Goal: Task Accomplishment & Management: Use online tool/utility

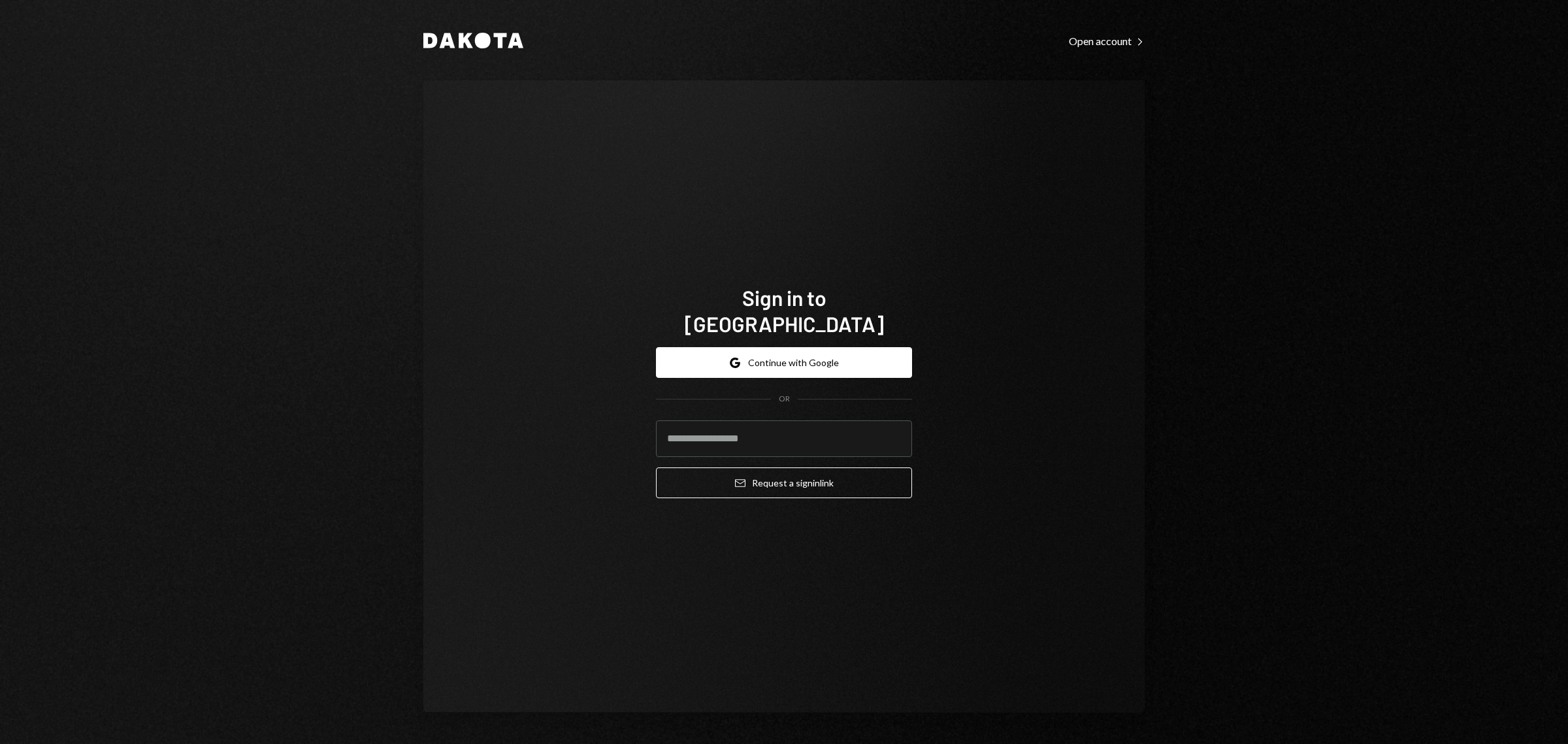
click at [802, 420] on input "email" at bounding box center [784, 438] width 256 height 37
click at [898, 420] on input "email" at bounding box center [784, 438] width 256 height 37
click at [888, 420] on input "email" at bounding box center [784, 438] width 256 height 37
click at [0, 743] on com-1password-button at bounding box center [0, 744] width 0 height 0
type input "**********"
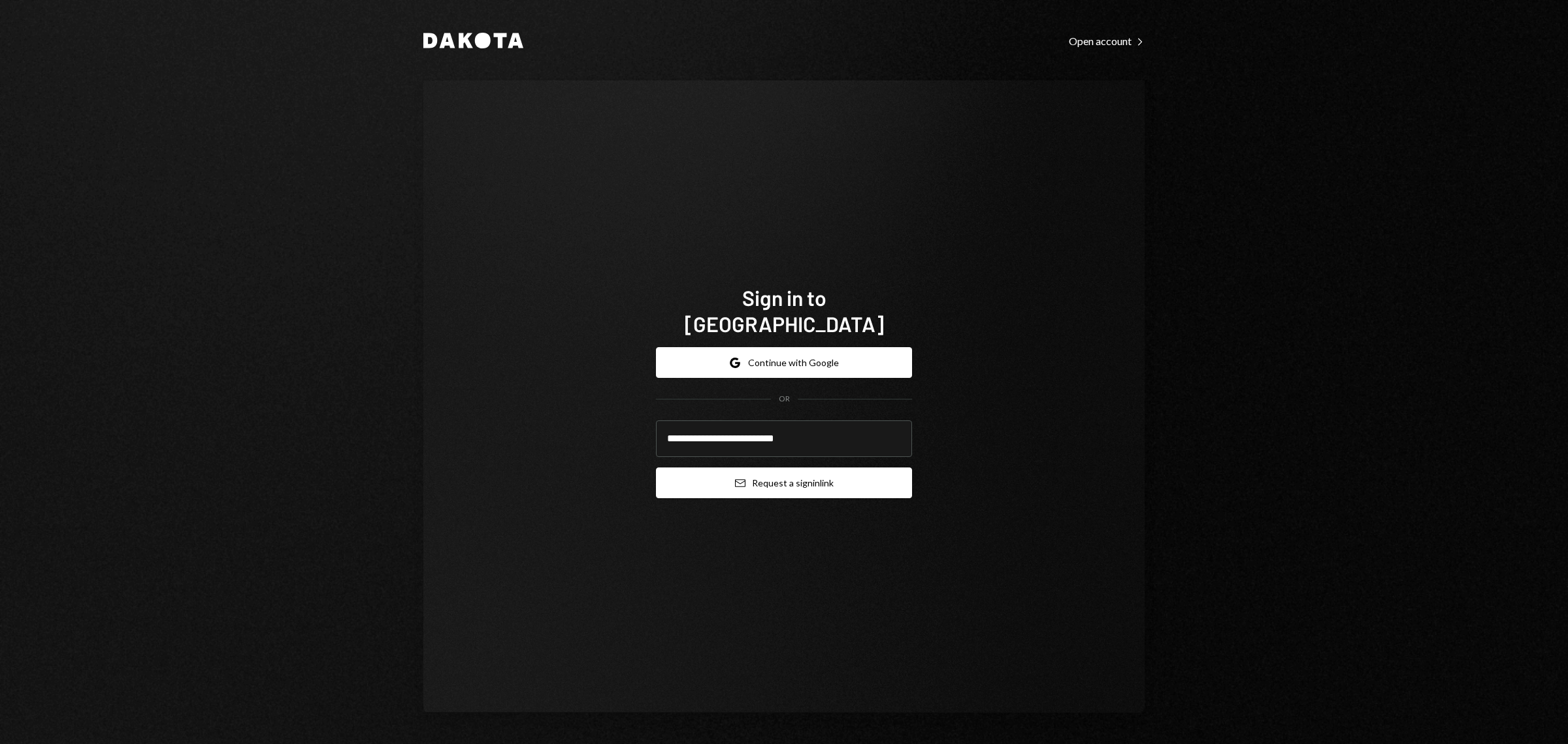
click at [822, 471] on button "Email Request a sign in link" at bounding box center [784, 483] width 256 height 31
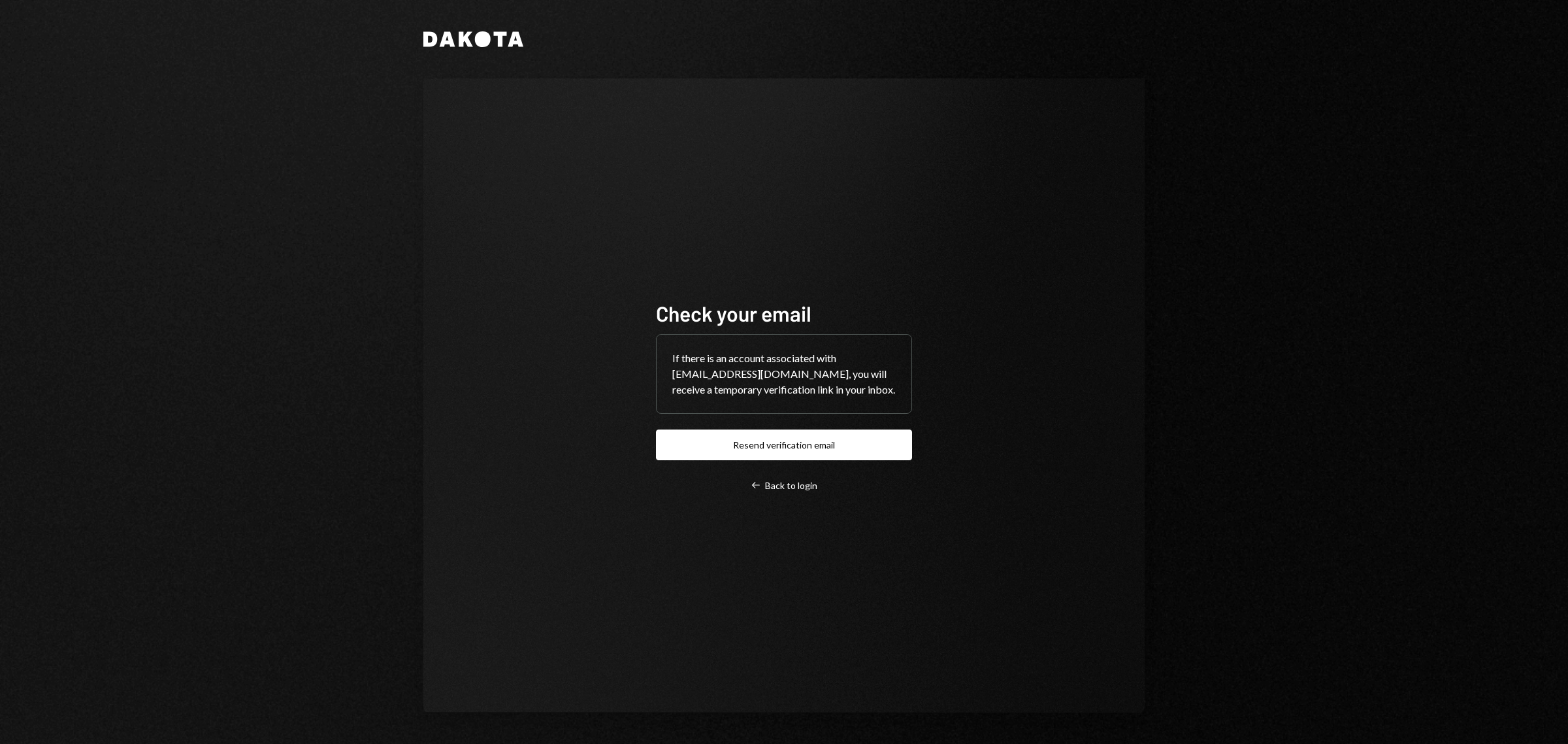
click at [898, 743] on div "Dakota Check your email If there is an account associated with [EMAIL_ADDRESS][…" at bounding box center [784, 372] width 784 height 744
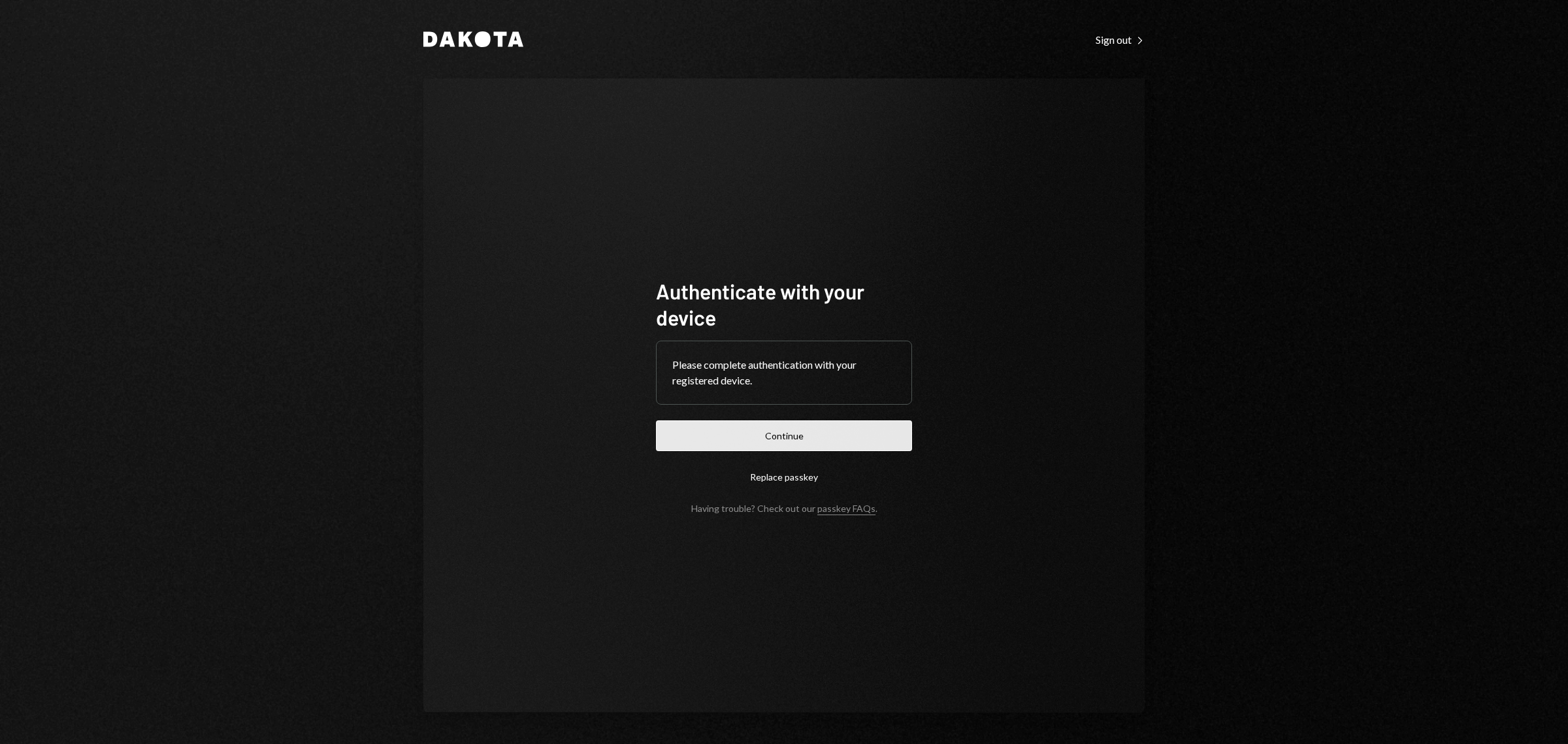
click at [848, 431] on button "Continue" at bounding box center [784, 435] width 256 height 31
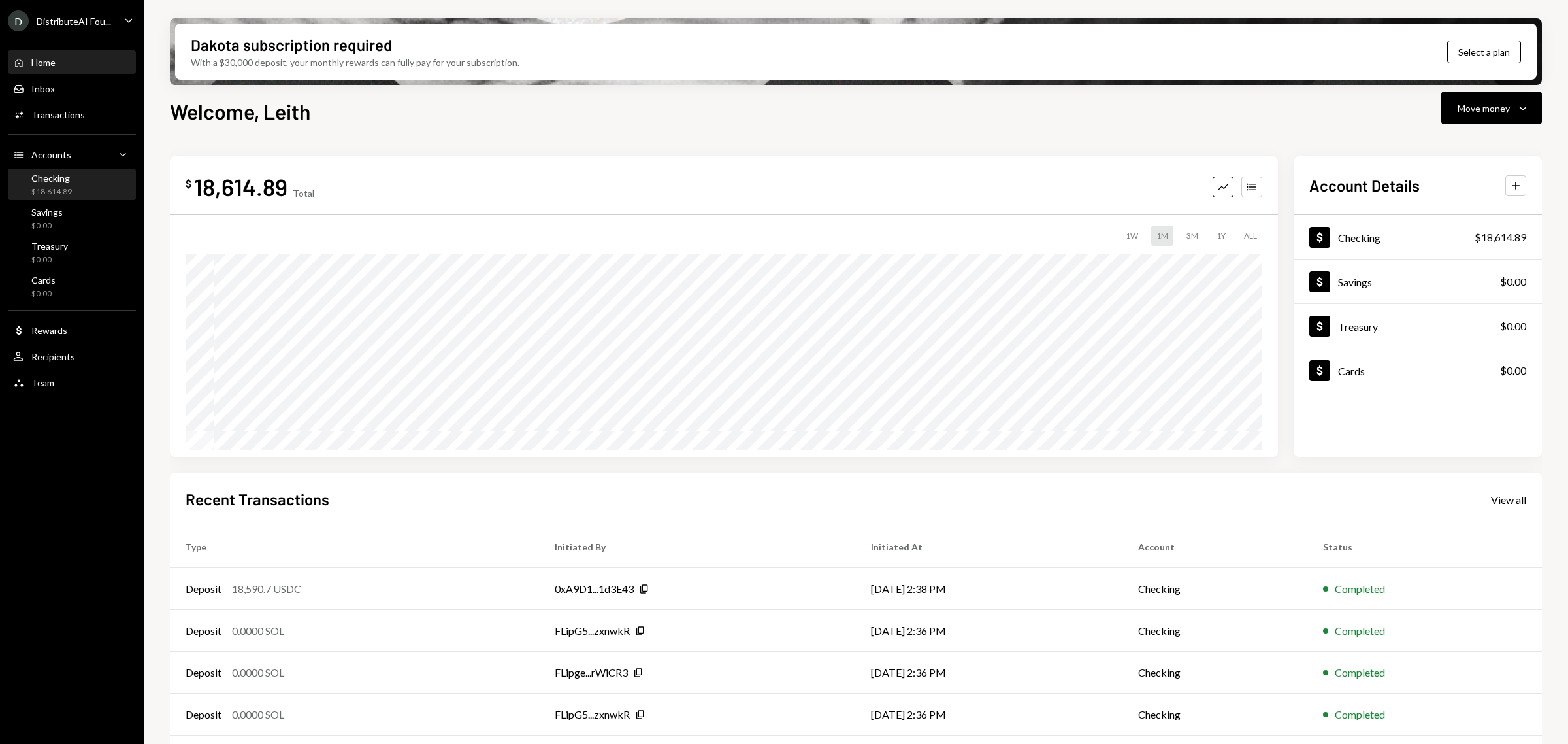
click at [70, 181] on div "Checking" at bounding box center [51, 178] width 41 height 11
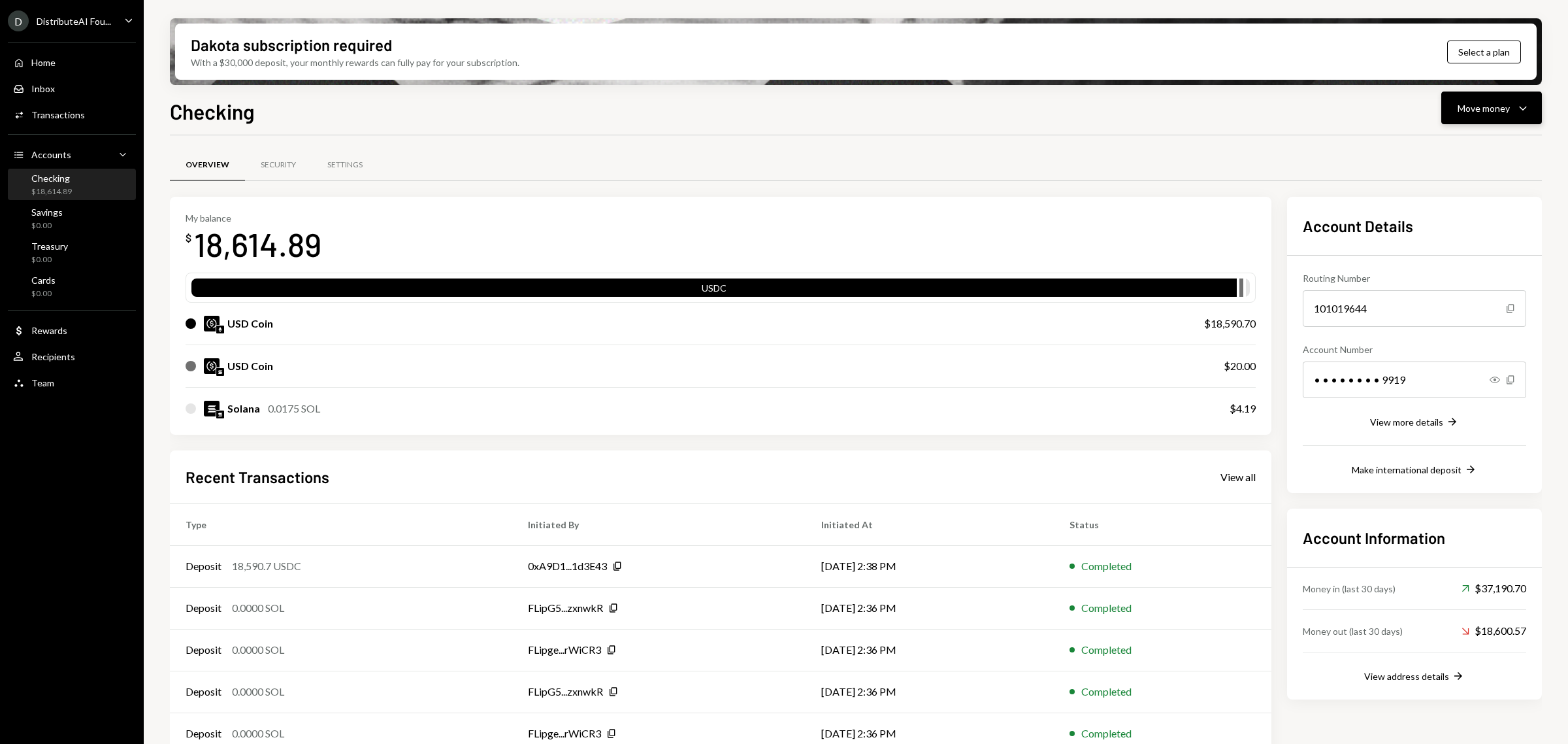
click at [1461, 108] on div "Move money" at bounding box center [1484, 108] width 52 height 14
click at [1459, 147] on div "Send" at bounding box center [1481, 147] width 95 height 14
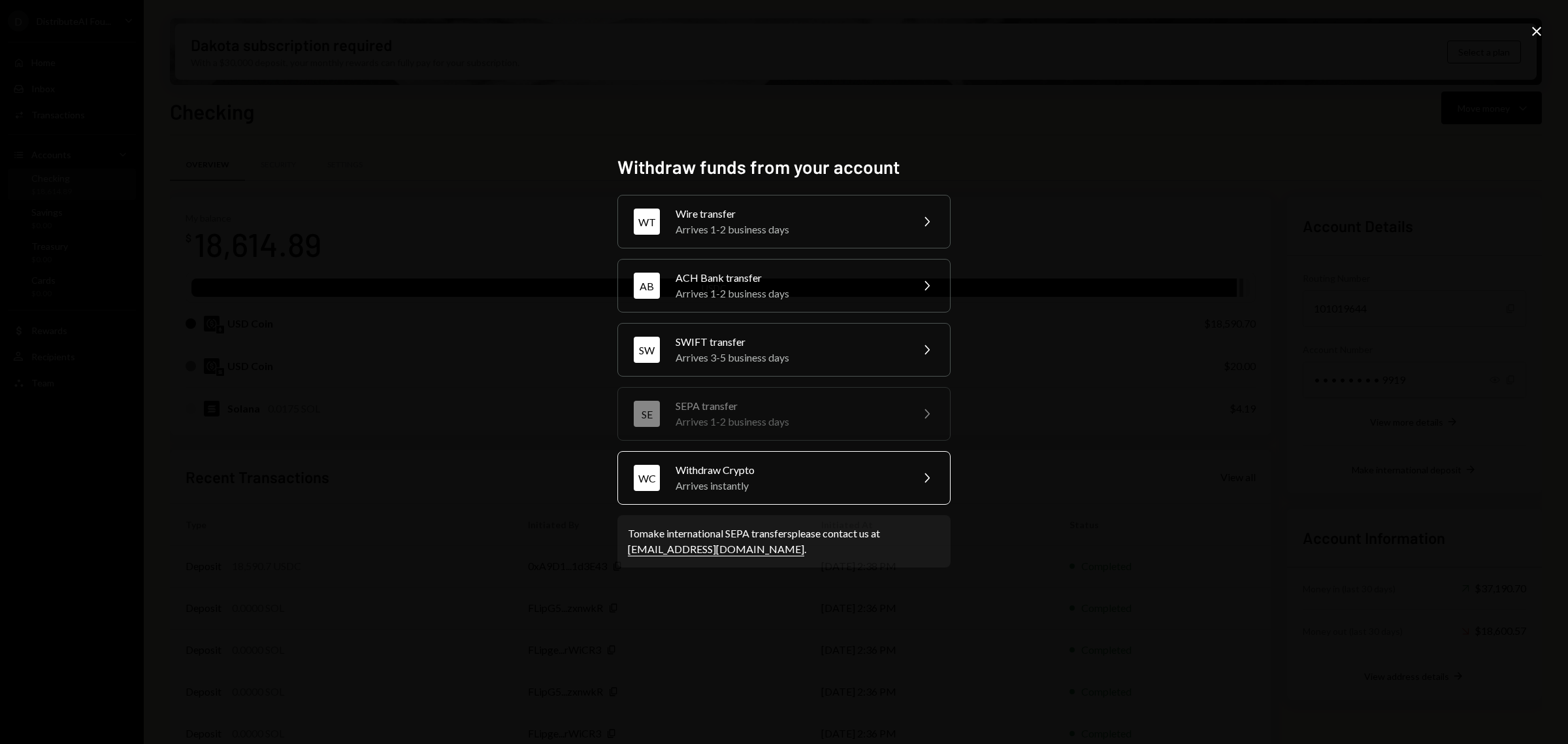
click at [810, 486] on div "Arrives instantly" at bounding box center [789, 486] width 227 height 16
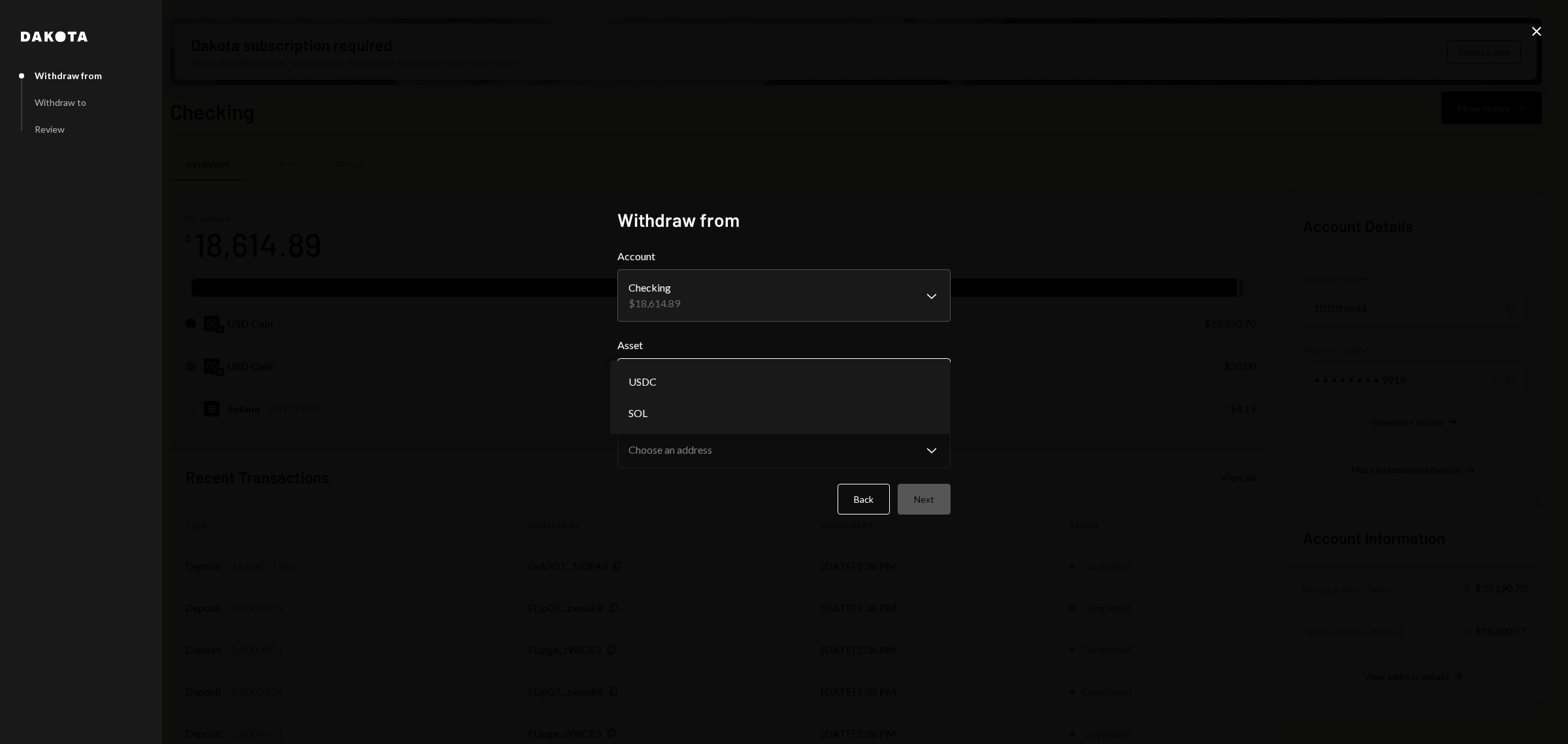
click at [858, 368] on body "D DistributeAI Fou... Caret Down Home Home Inbox Inbox Activities Transactions …" at bounding box center [784, 372] width 1568 height 744
select select "****"
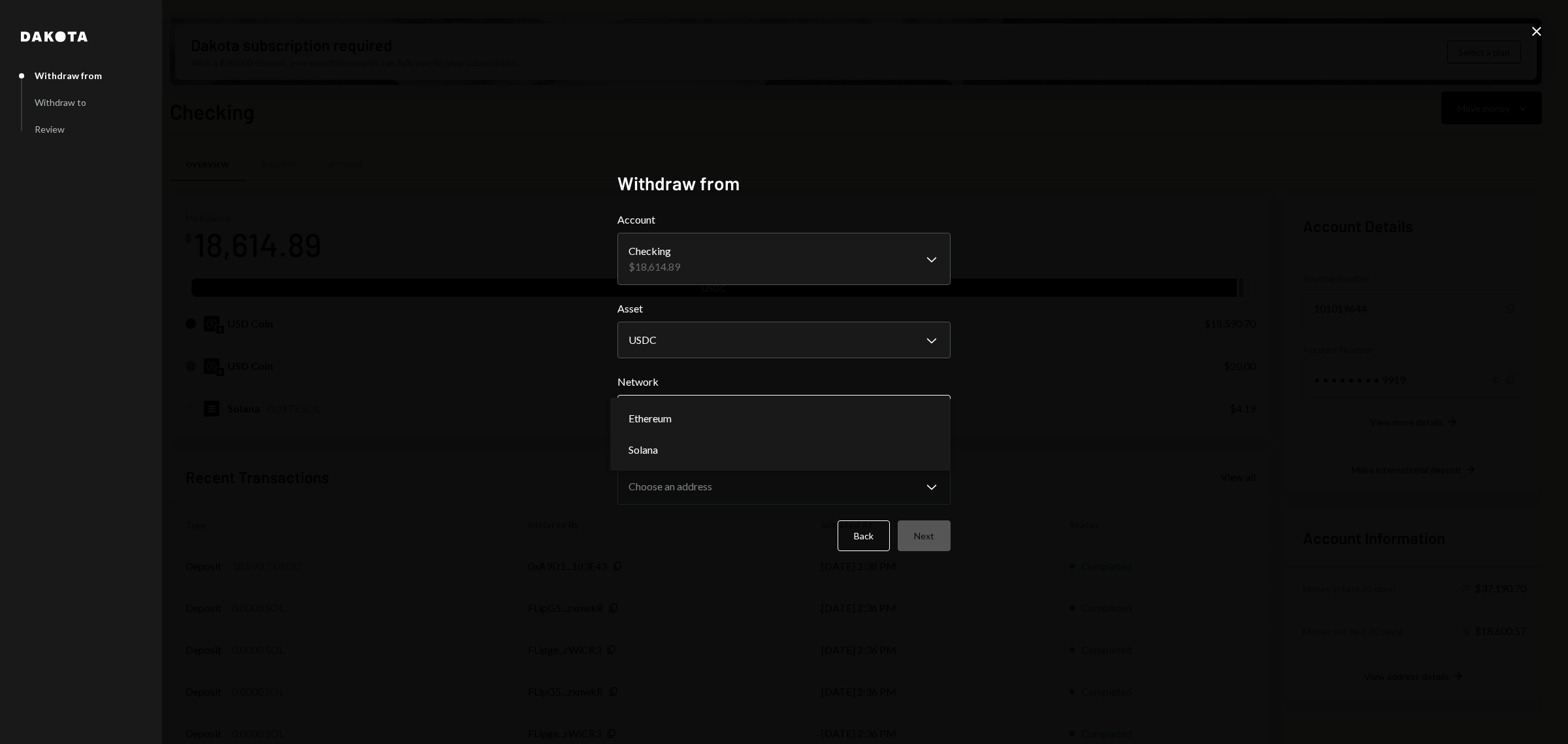
click at [874, 415] on body "D DistributeAI Fou... Caret Down Home Home Inbox Inbox Activities Transactions …" at bounding box center [784, 372] width 1568 height 744
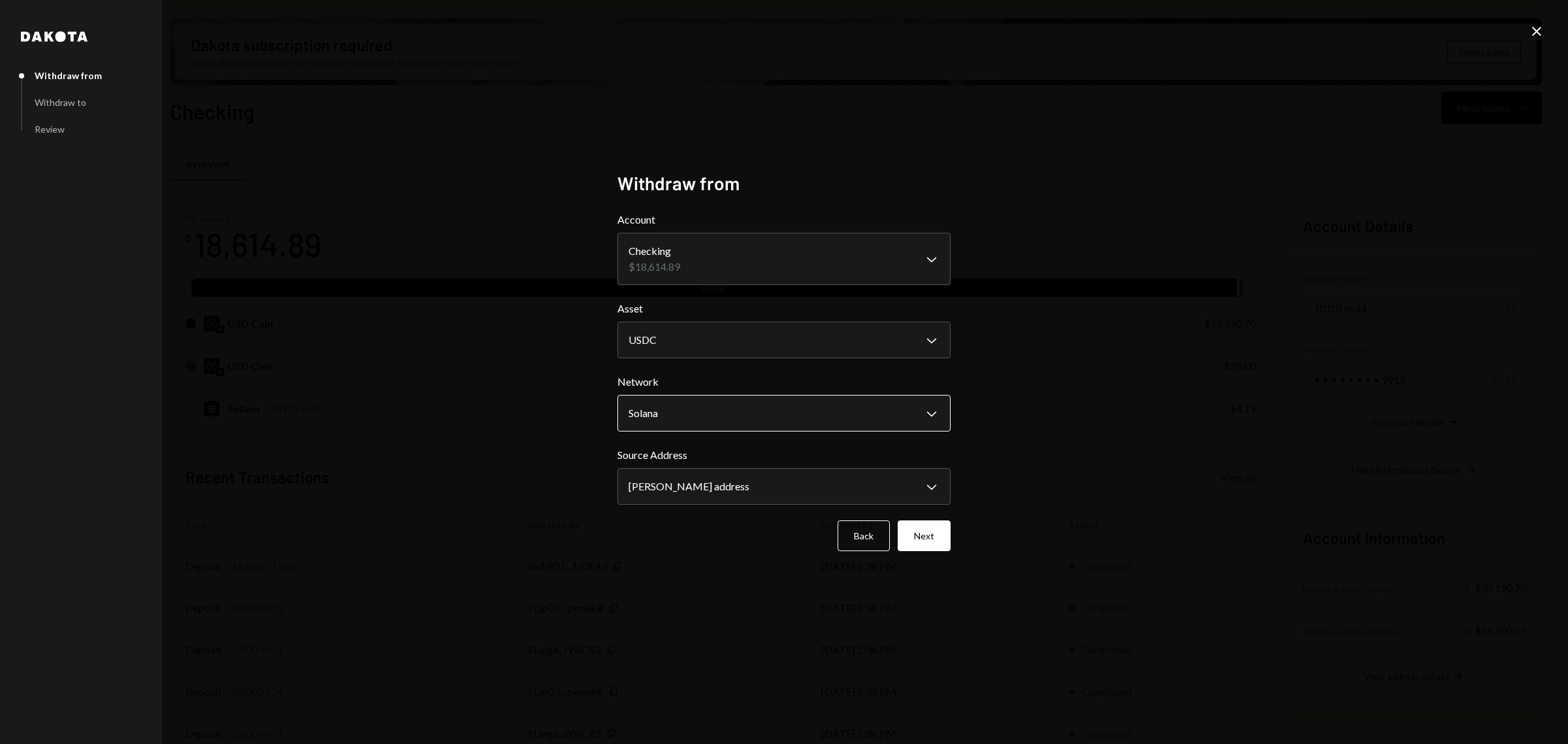
click at [864, 417] on body "D DistributeAI Fou... Caret Down Home Home Inbox Inbox Activities Transactions …" at bounding box center [784, 372] width 1568 height 744
select select "**********"
click at [915, 524] on button "Next" at bounding box center [924, 535] width 53 height 31
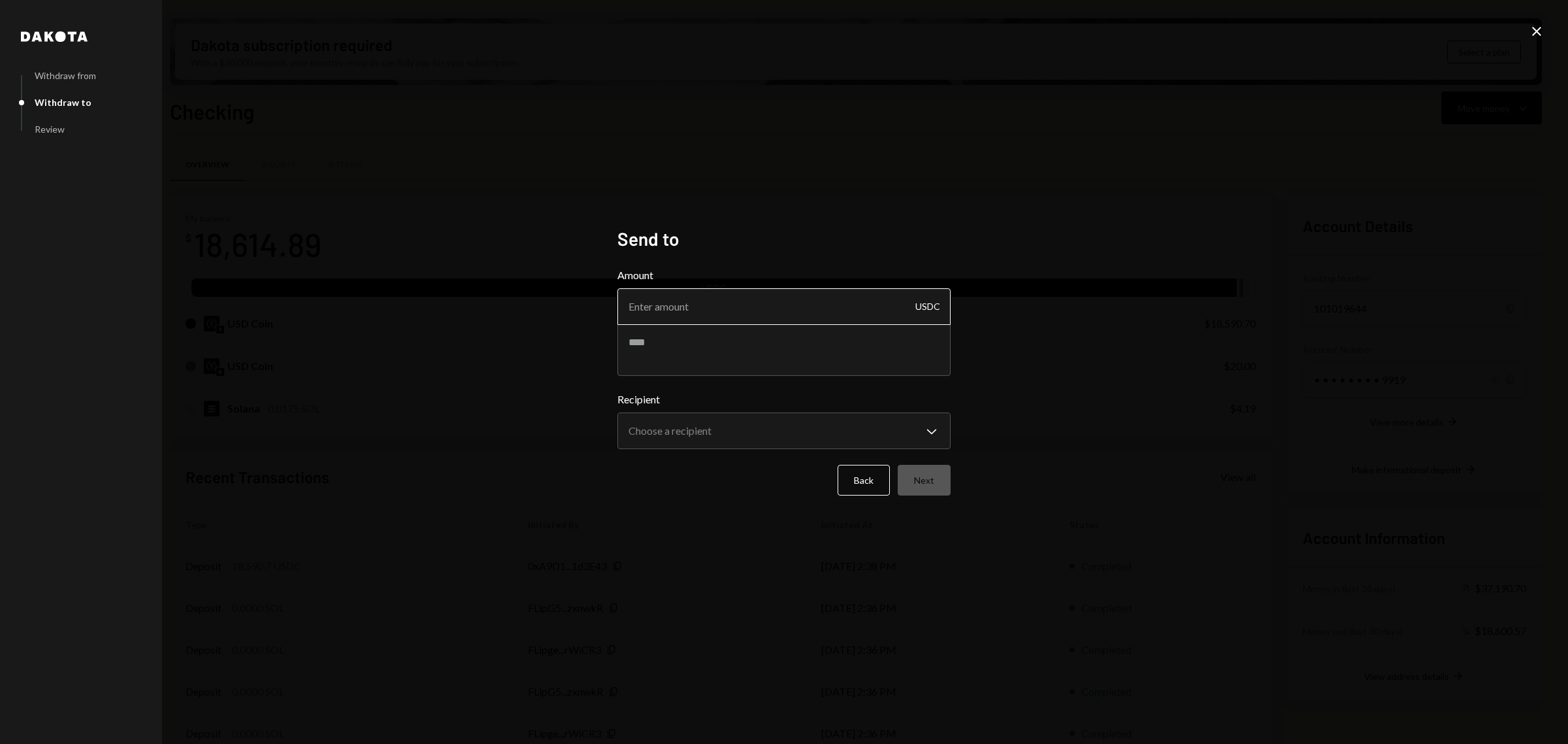
click at [830, 299] on input "Amount" at bounding box center [784, 306] width 333 height 37
type input "5"
click at [796, 337] on textarea at bounding box center [784, 349] width 333 height 52
click at [840, 435] on body "D DistributeAI Fou... Caret Down Home Home Inbox Inbox Activities Transactions …" at bounding box center [784, 372] width 1568 height 744
select select "**********"
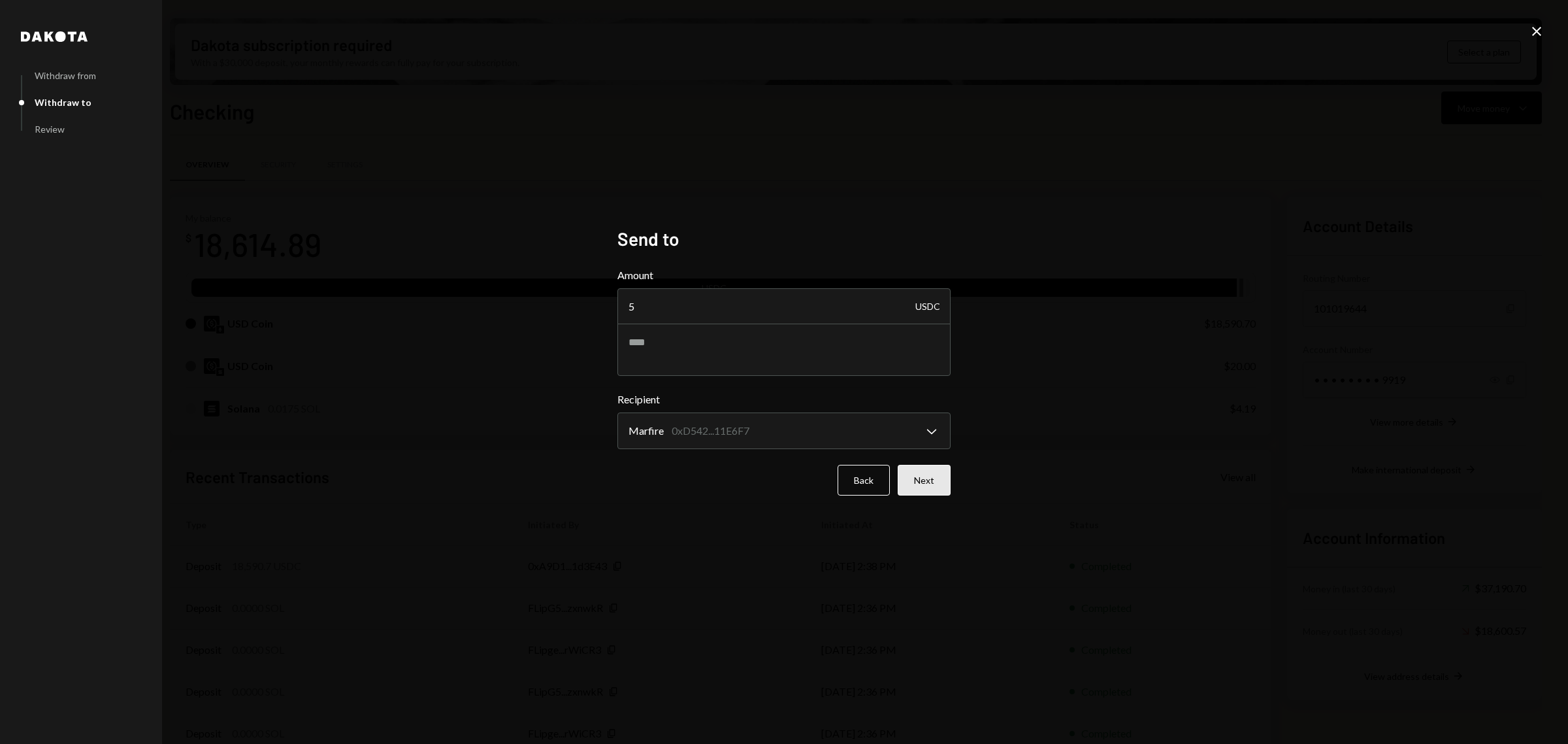
click at [936, 478] on button "Next" at bounding box center [924, 480] width 53 height 31
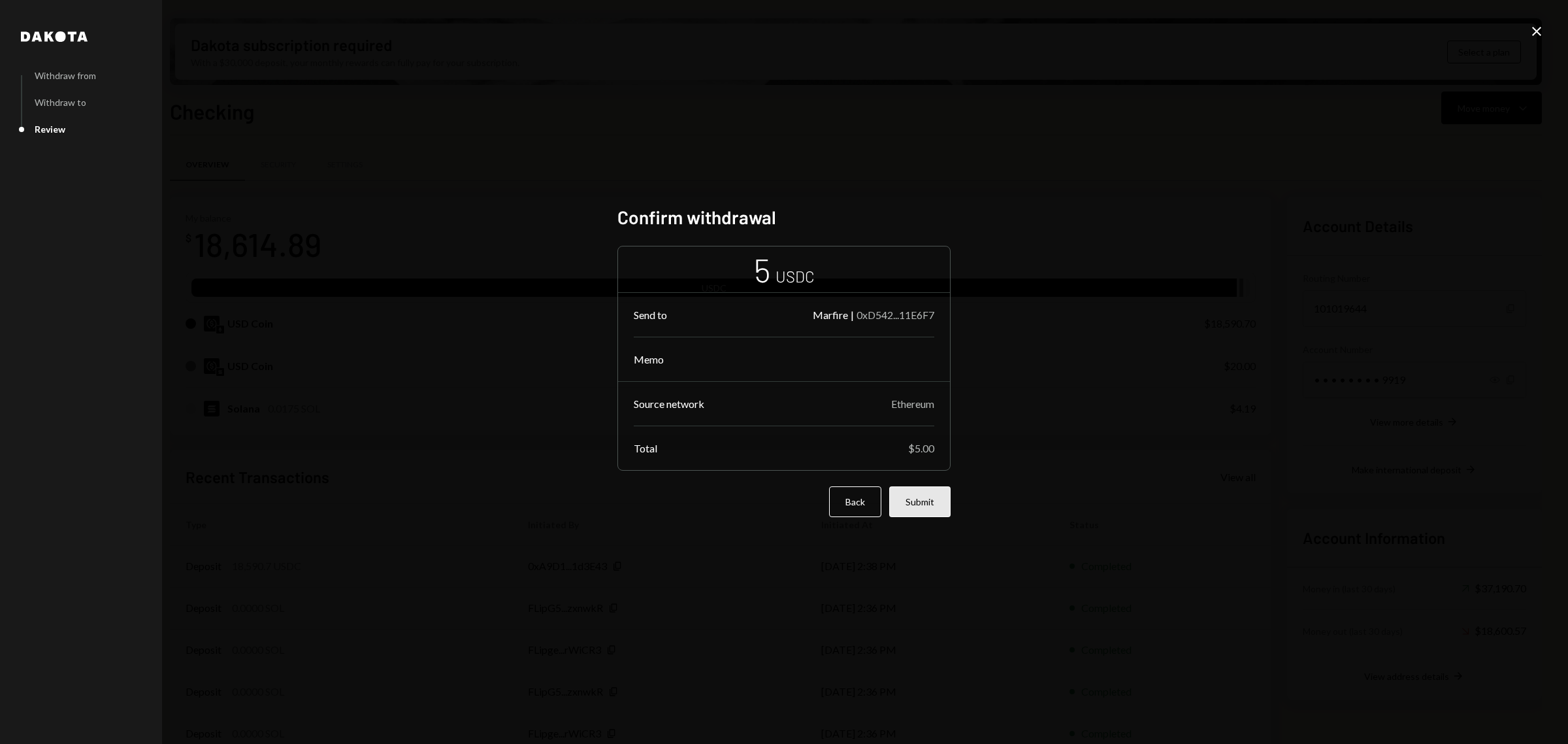
click at [909, 517] on button "Submit" at bounding box center [920, 501] width 61 height 31
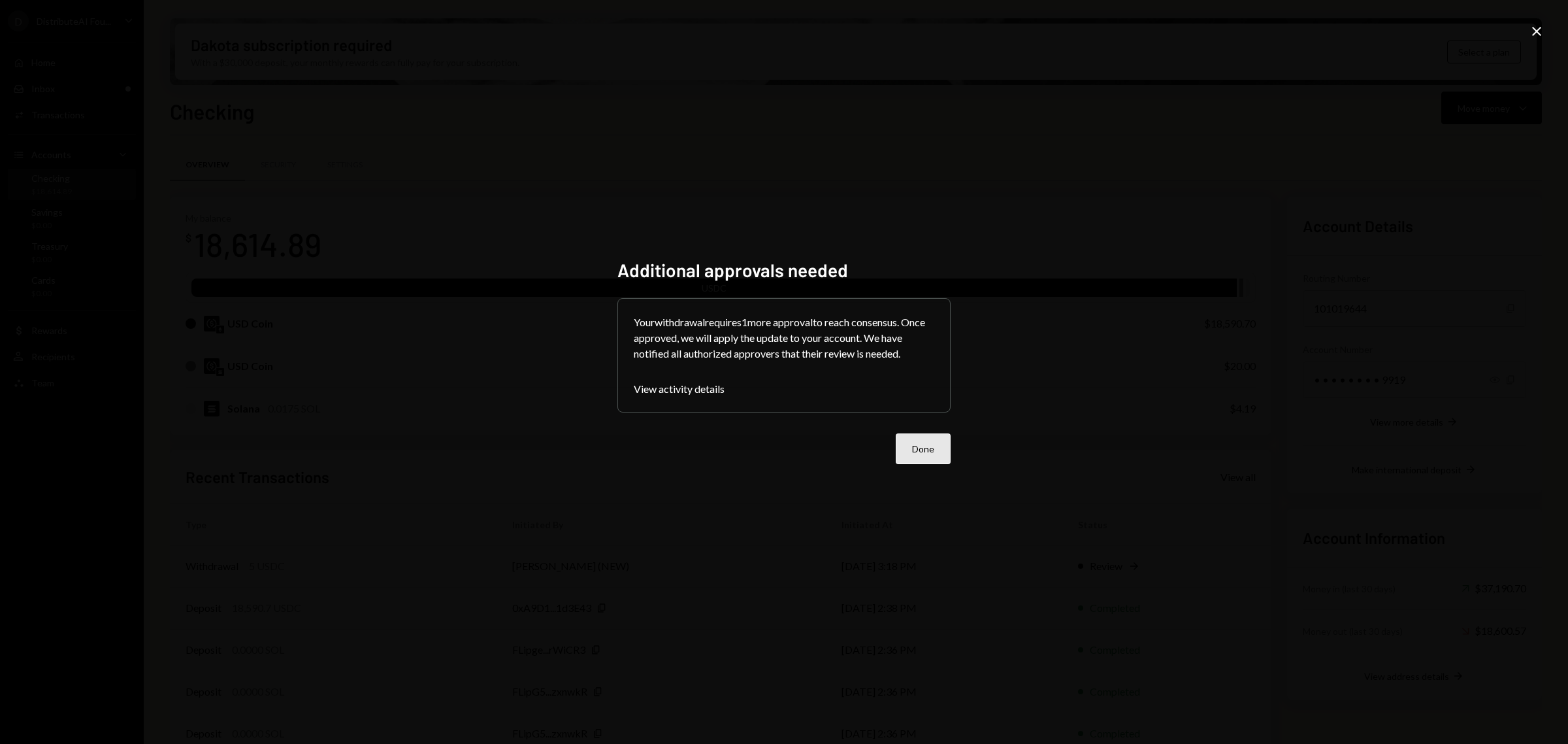
click at [908, 442] on button "Done" at bounding box center [923, 449] width 55 height 31
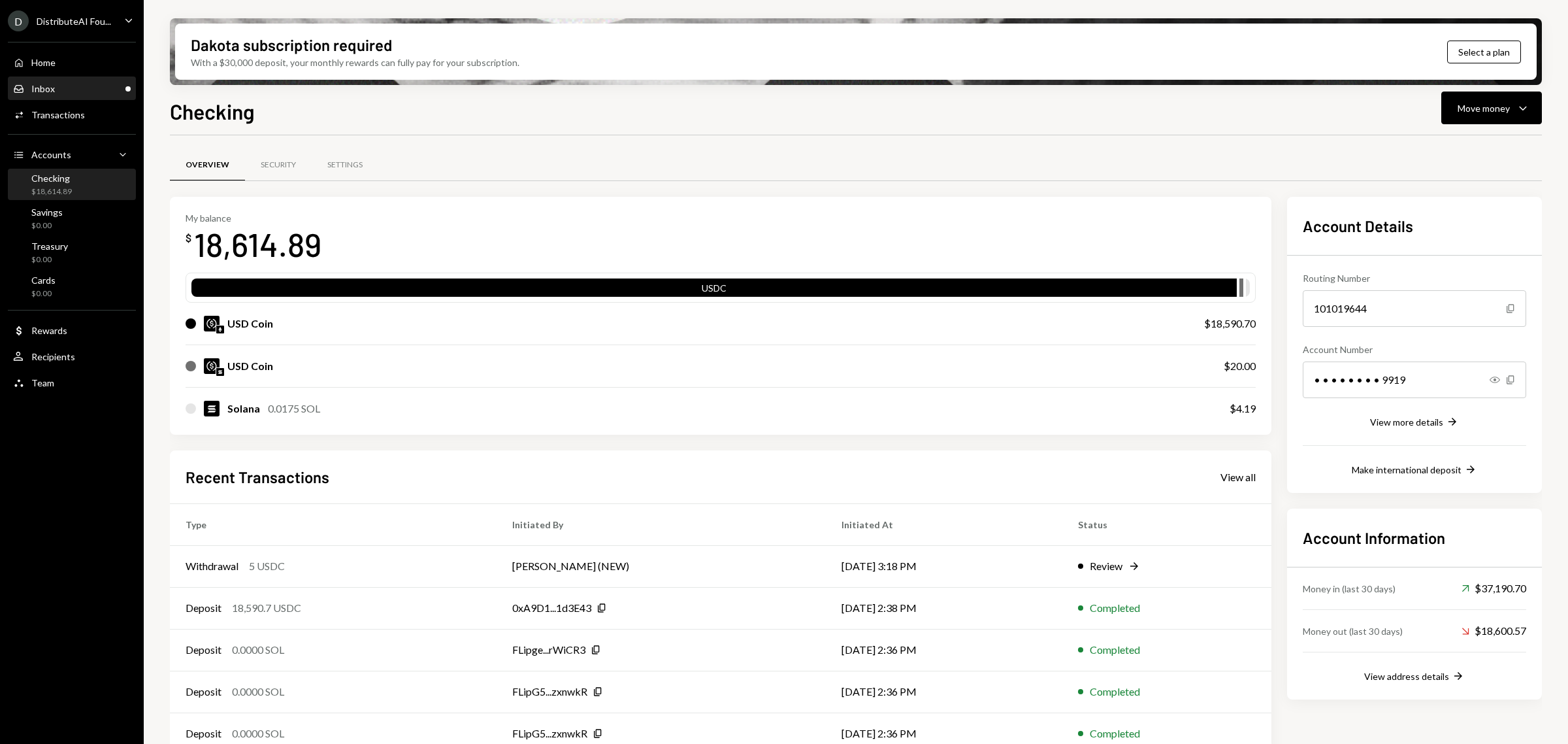
click at [69, 86] on div "Inbox Inbox" at bounding box center [72, 89] width 117 height 12
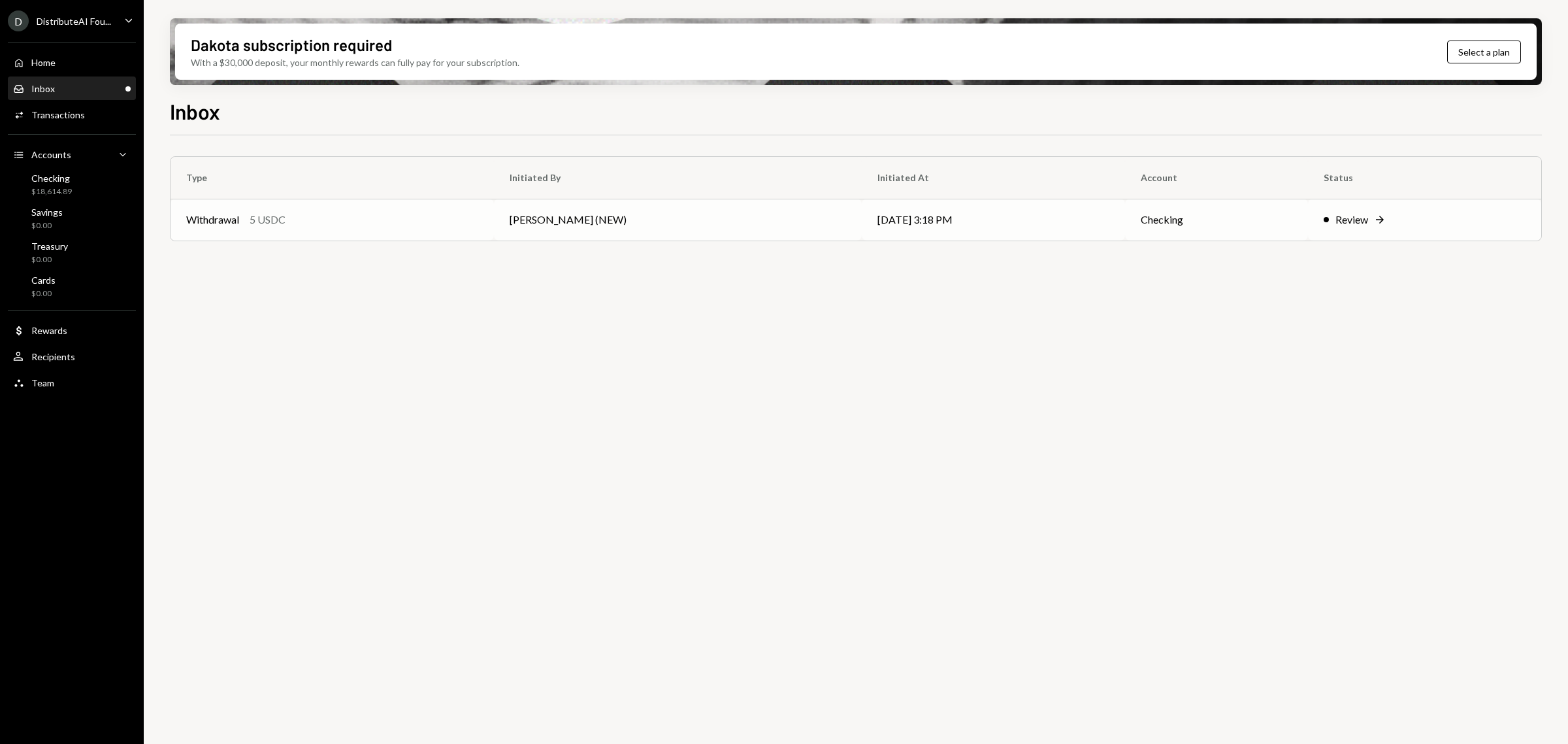
click at [1374, 215] on icon "Right Arrow" at bounding box center [1380, 220] width 13 height 13
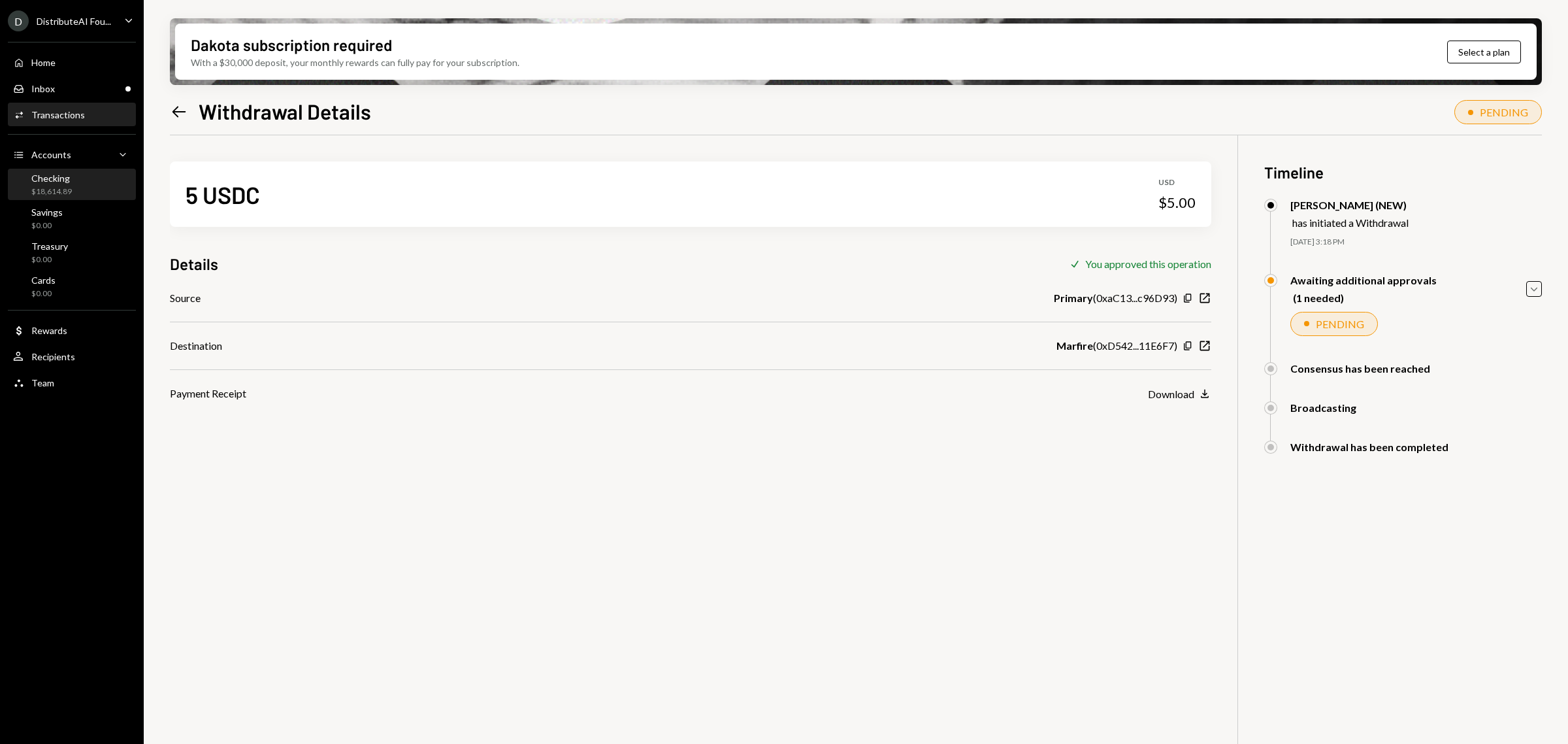
click at [52, 184] on div "Checking $18,614.89" at bounding box center [51, 185] width 41 height 25
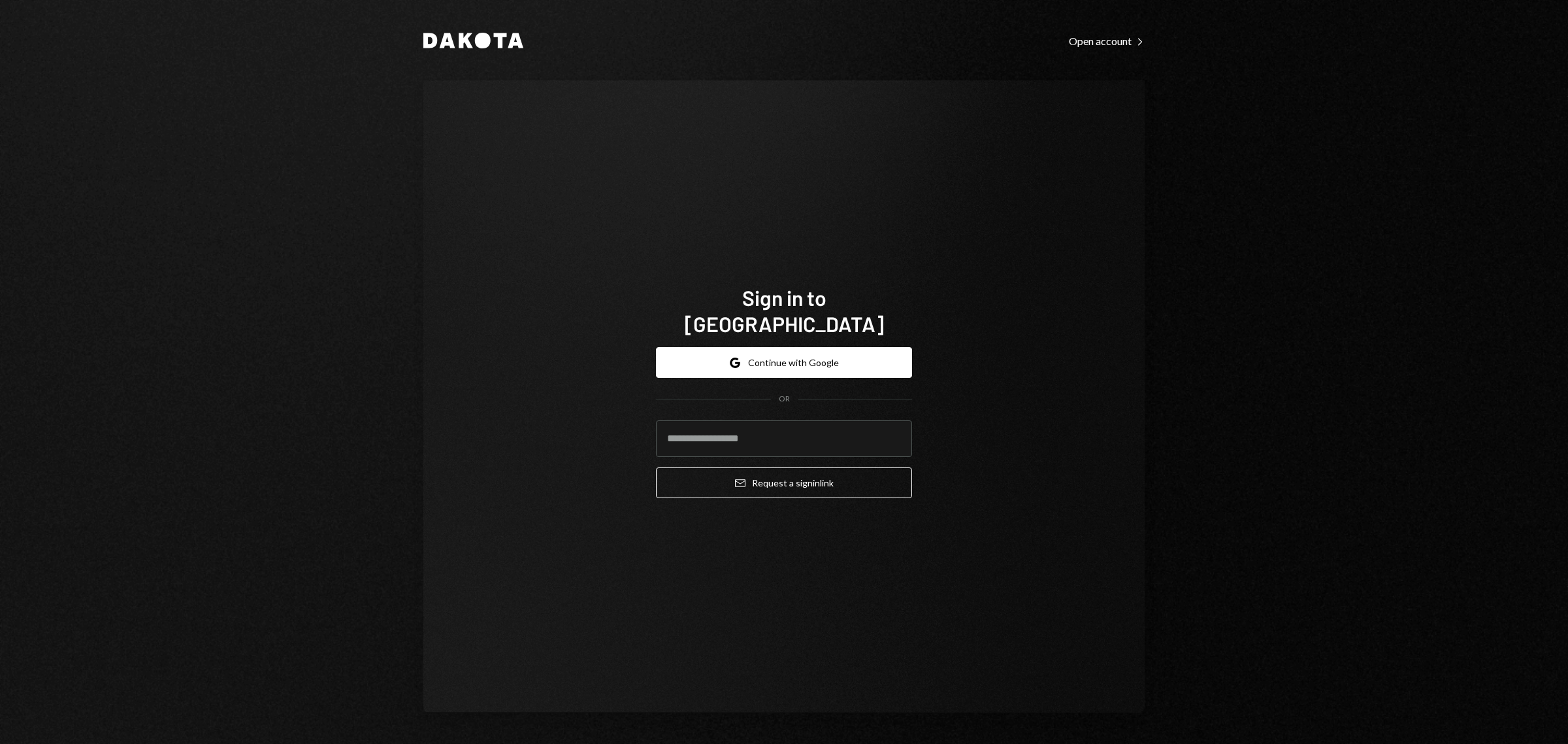
type input "**********"
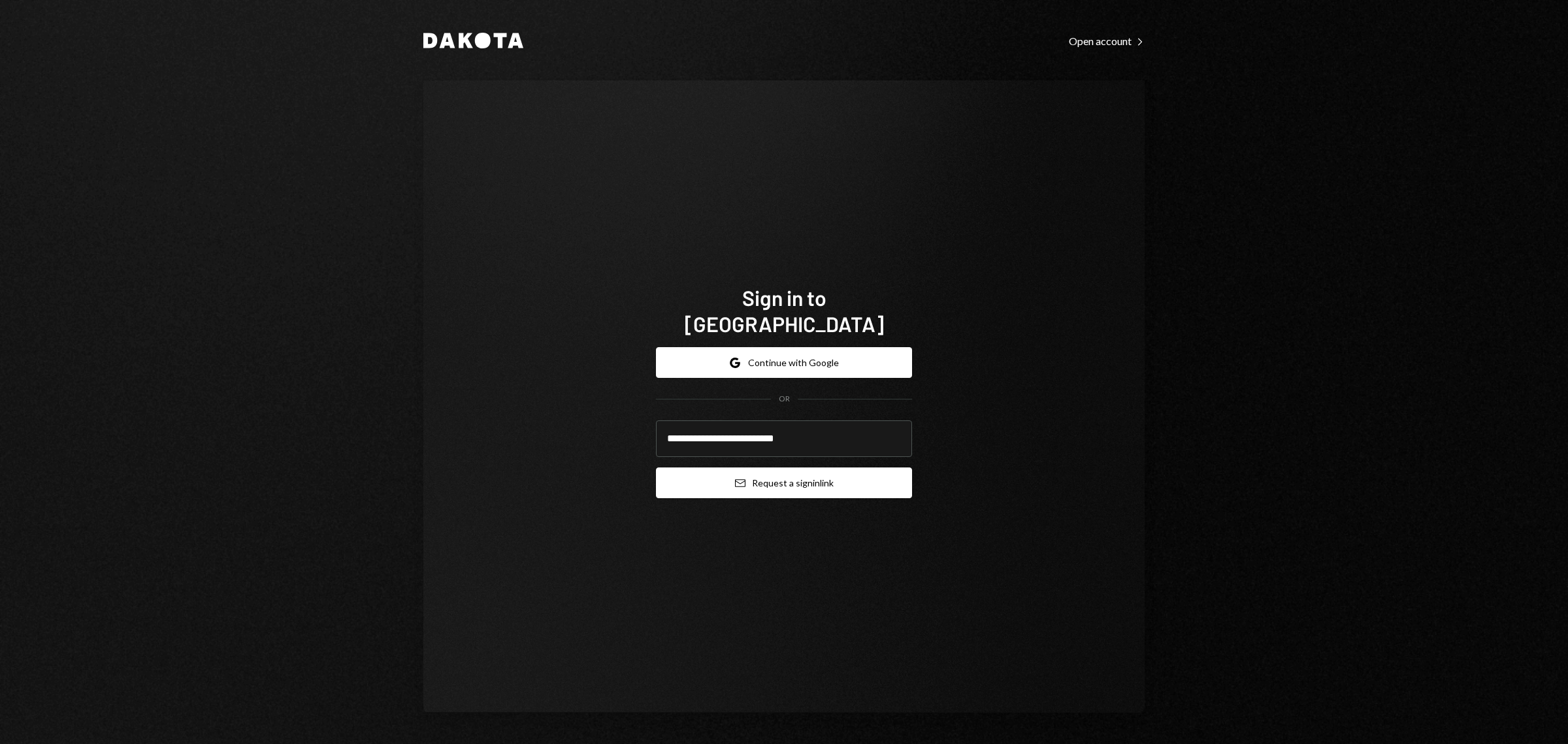
click at [774, 467] on button "Email Request a sign in link" at bounding box center [784, 483] width 256 height 31
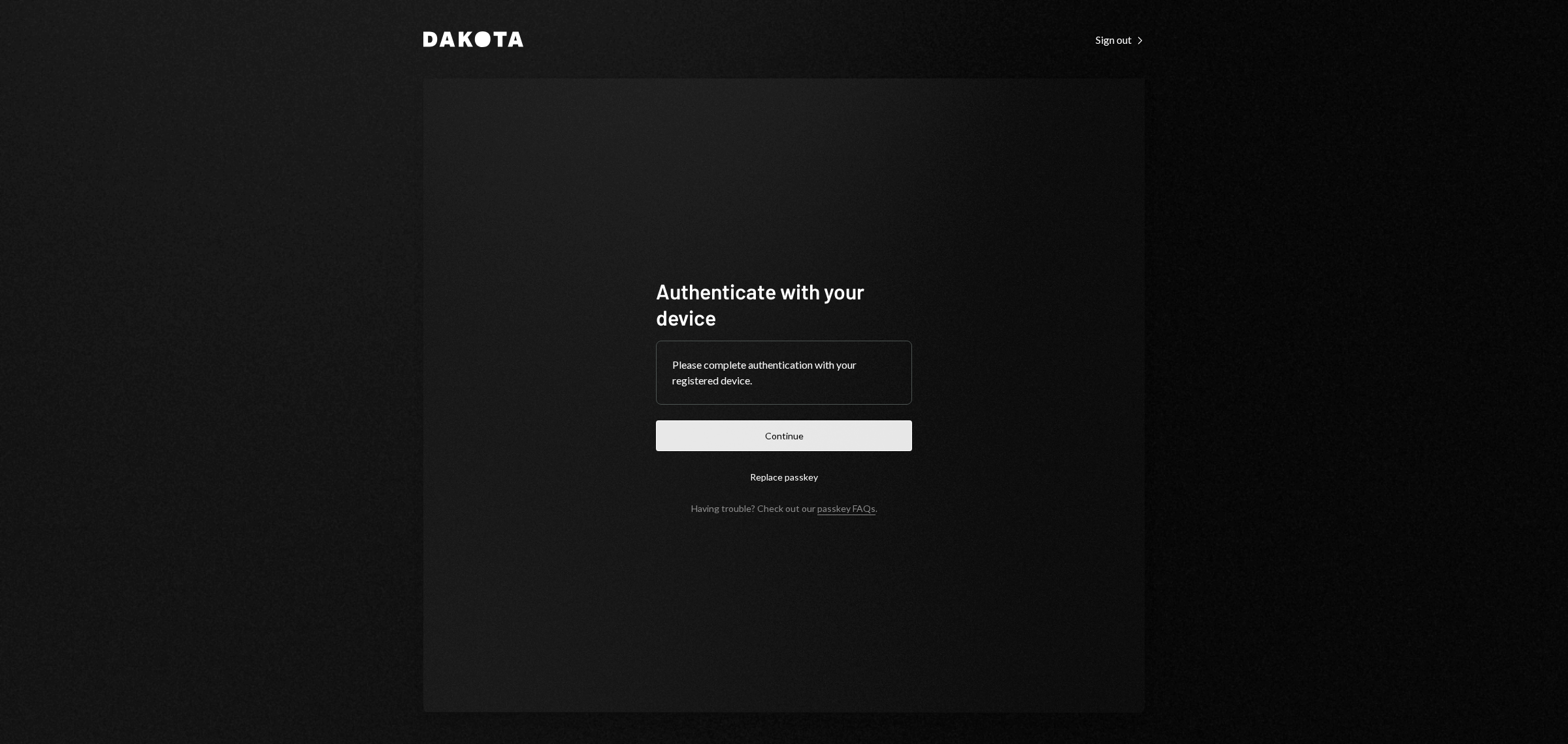
click at [861, 435] on button "Continue" at bounding box center [784, 435] width 256 height 31
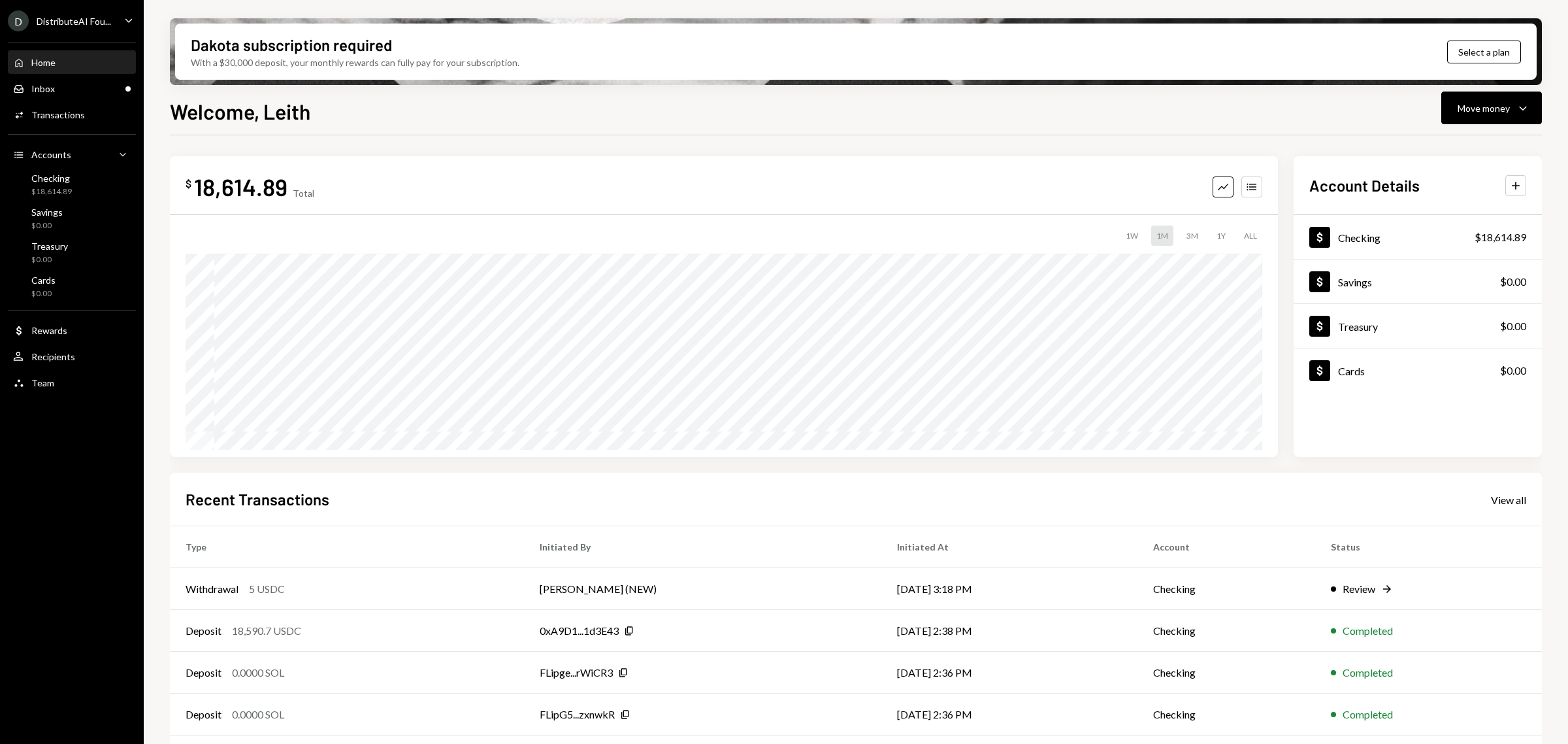
click at [83, 20] on div "DistributeAI Fou..." at bounding box center [74, 21] width 75 height 11
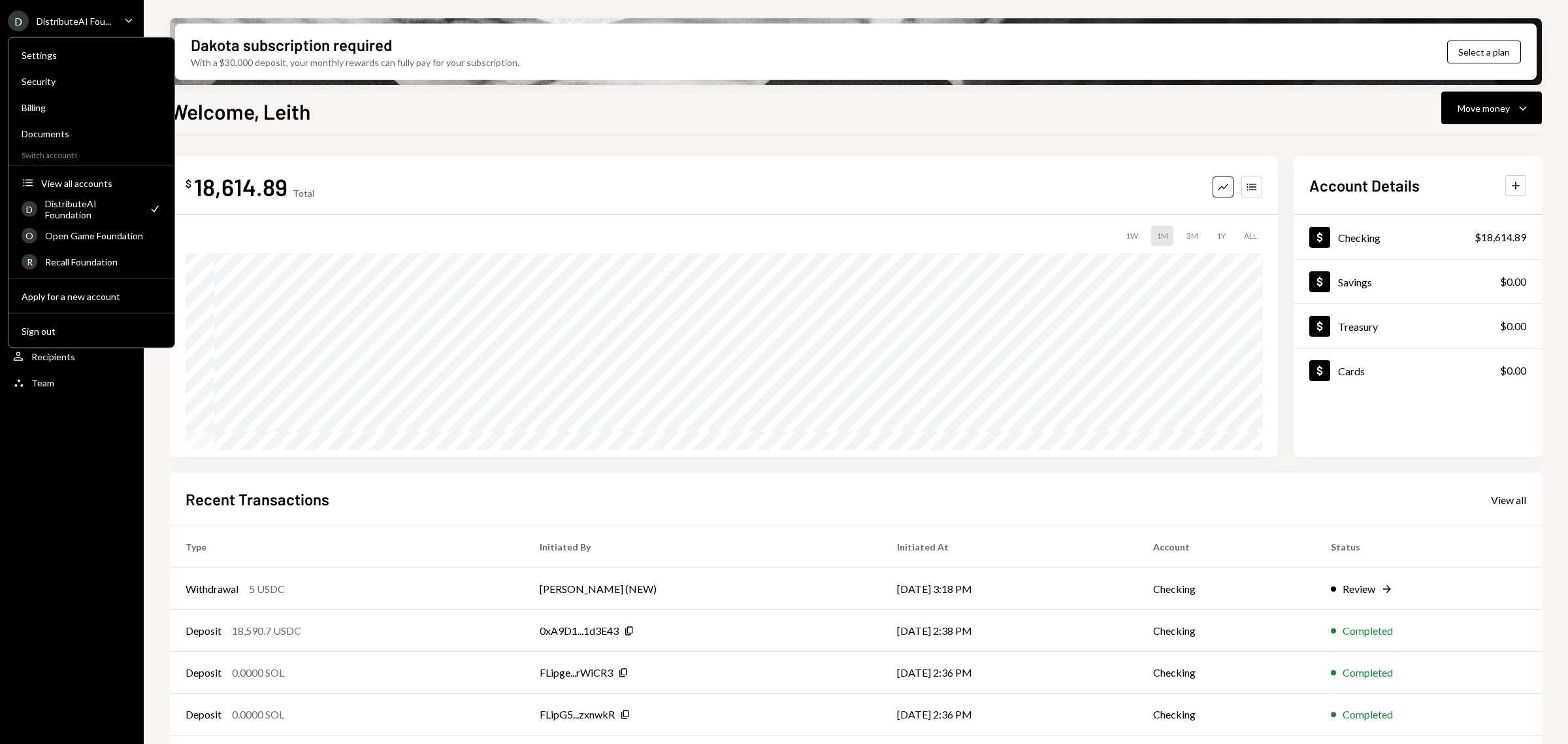
click at [345, 127] on div "Welcome, Leith Move money Caret Down $ 18,614.89 Total Graph Accounts 1W 1M 3M …" at bounding box center [856, 458] width 1372 height 725
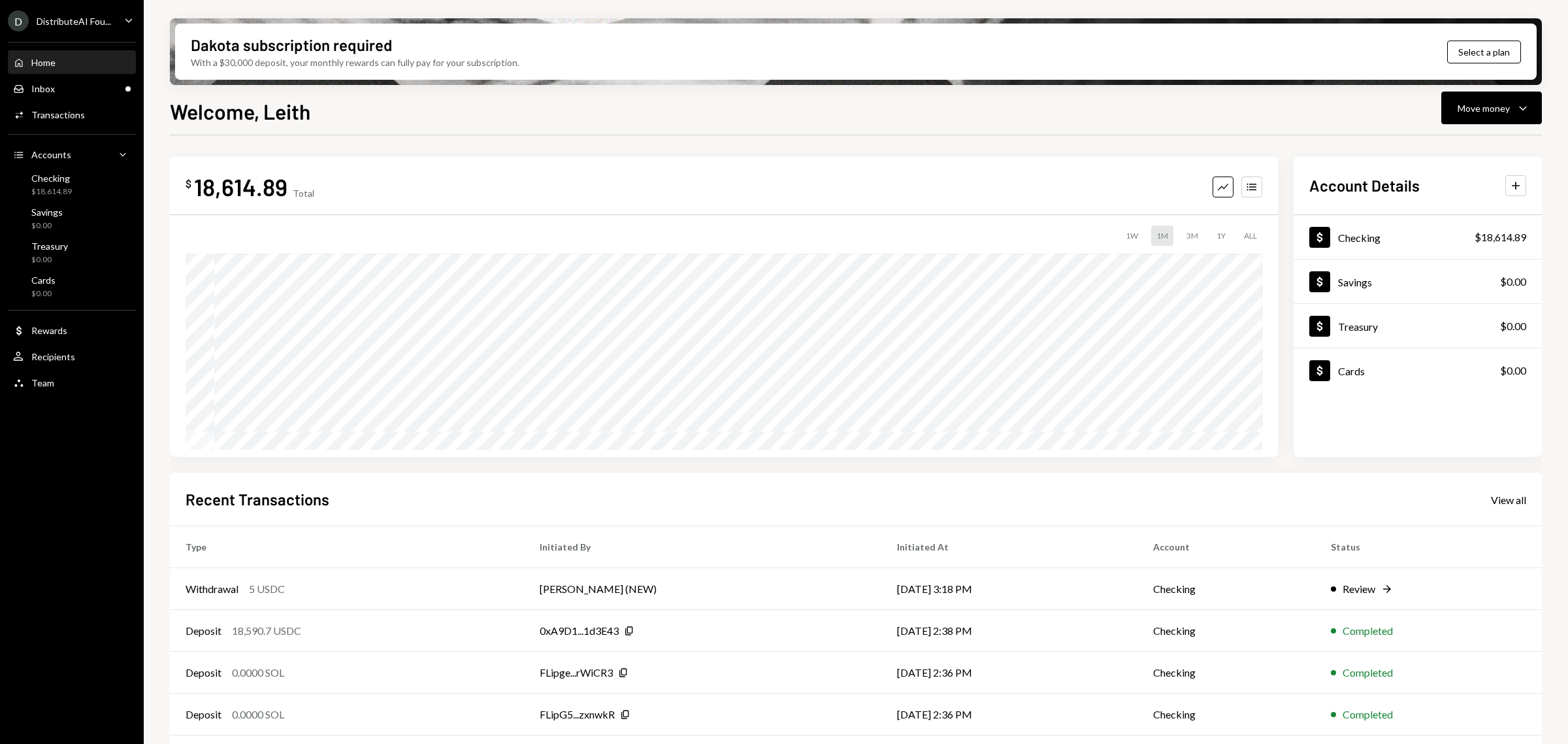
click at [93, 26] on div "DistributeAI Fou..." at bounding box center [74, 21] width 75 height 11
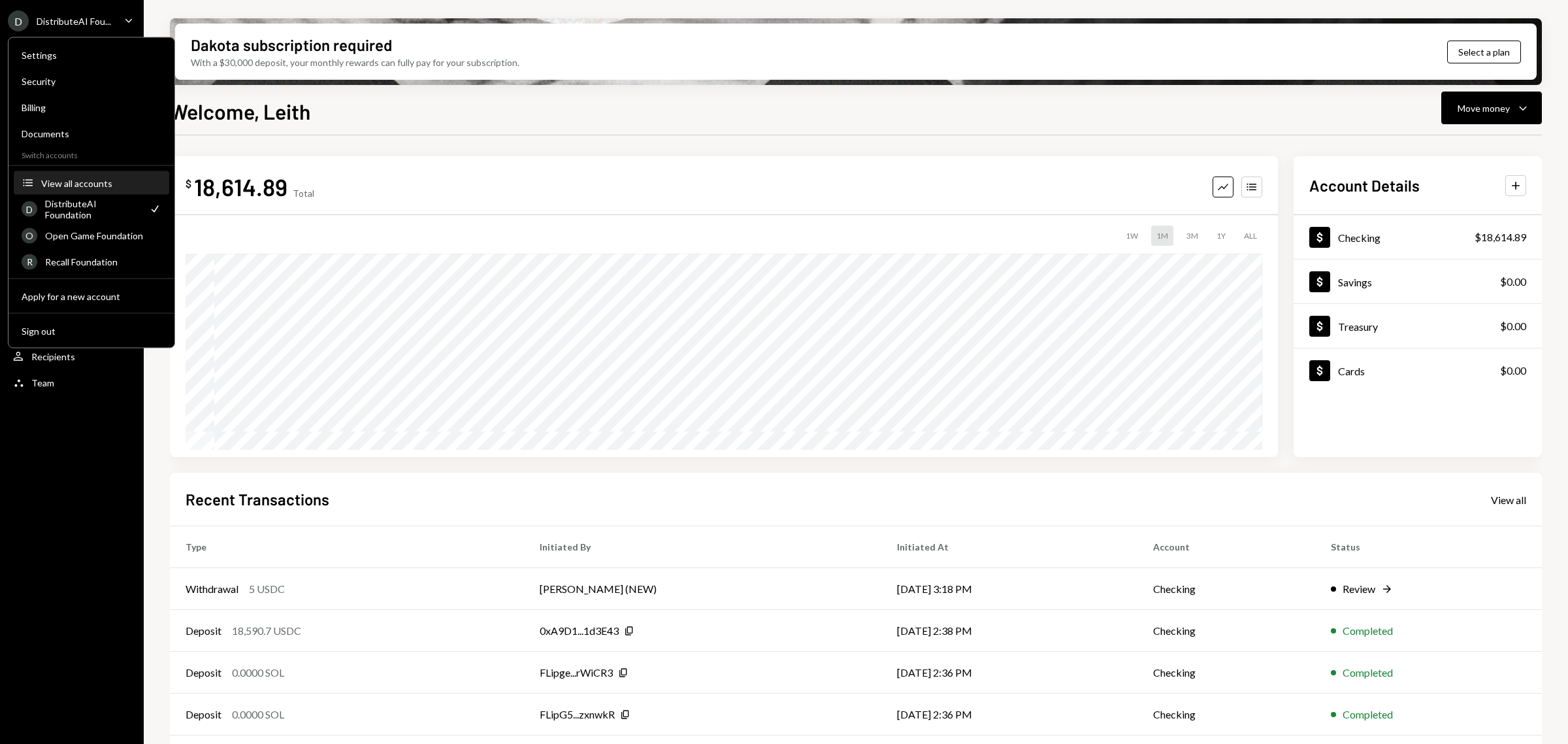
click at [119, 187] on button "Accounts View all accounts" at bounding box center [91, 183] width 155 height 23
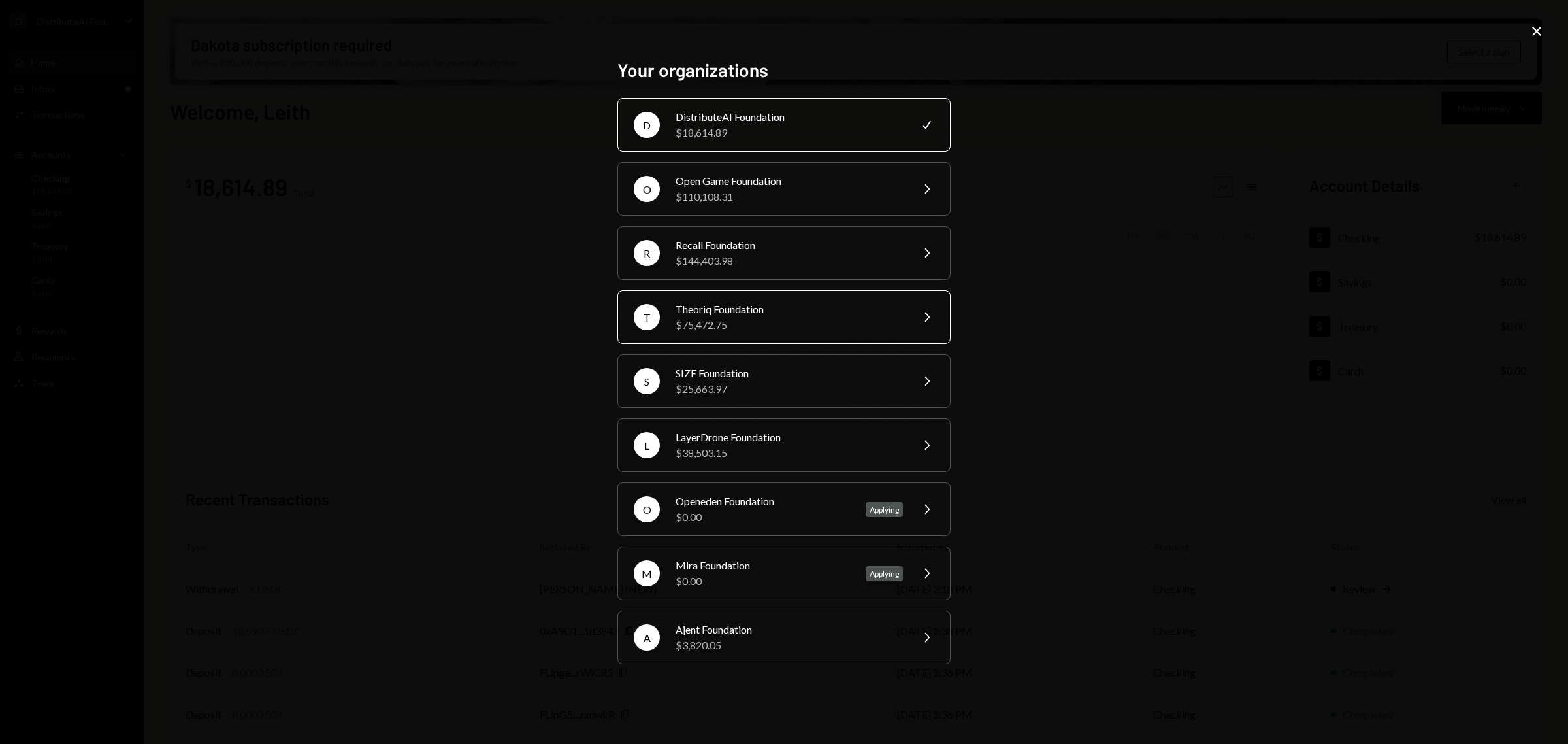
click at [842, 302] on div "Theoriq Foundation" at bounding box center [789, 309] width 227 height 16
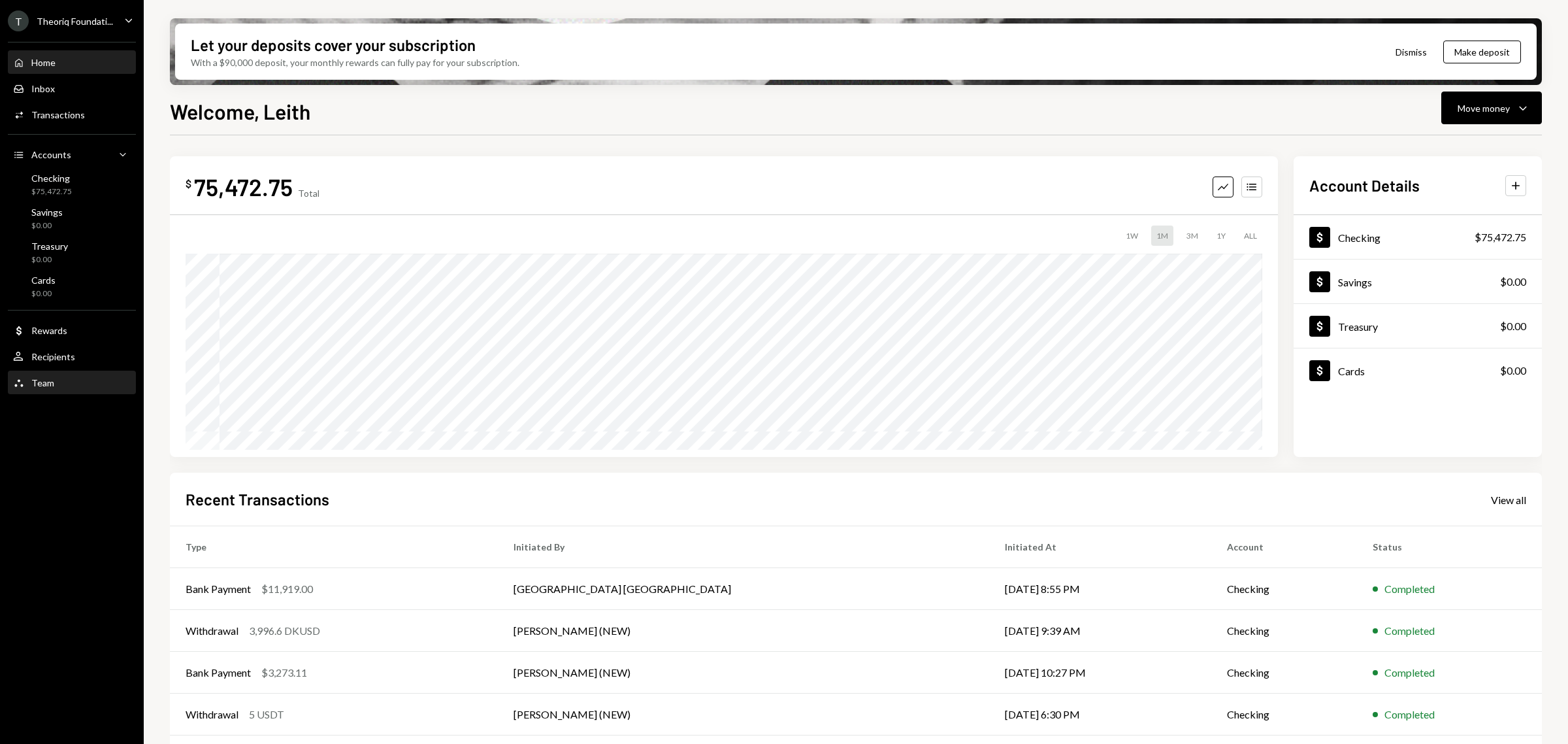
click at [76, 383] on div "Team Team" at bounding box center [72, 383] width 117 height 12
